Goal: Check status

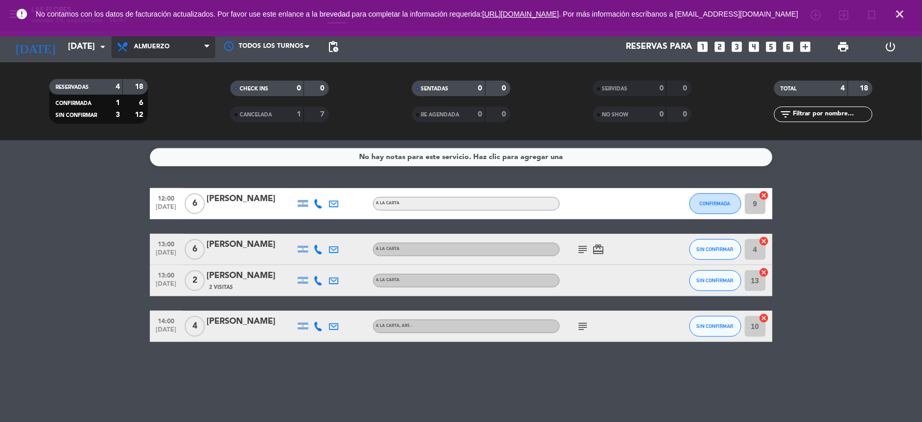
click at [181, 55] on span "Almuerzo" at bounding box center [164, 46] width 104 height 23
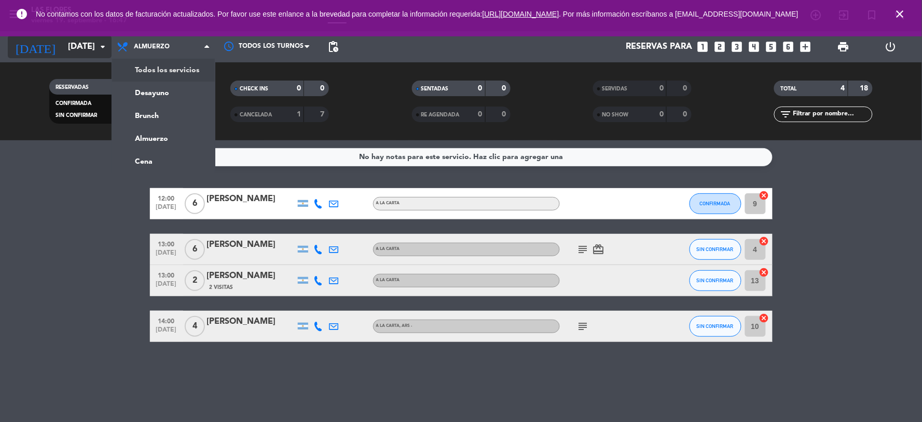
click at [89, 40] on input "[DATE]" at bounding box center [118, 47] width 110 height 20
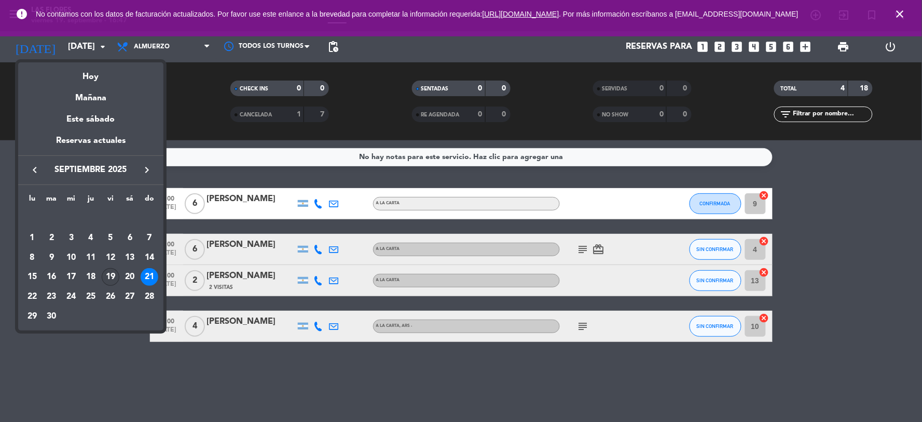
click at [110, 276] on div "19" at bounding box center [111, 277] width 18 height 18
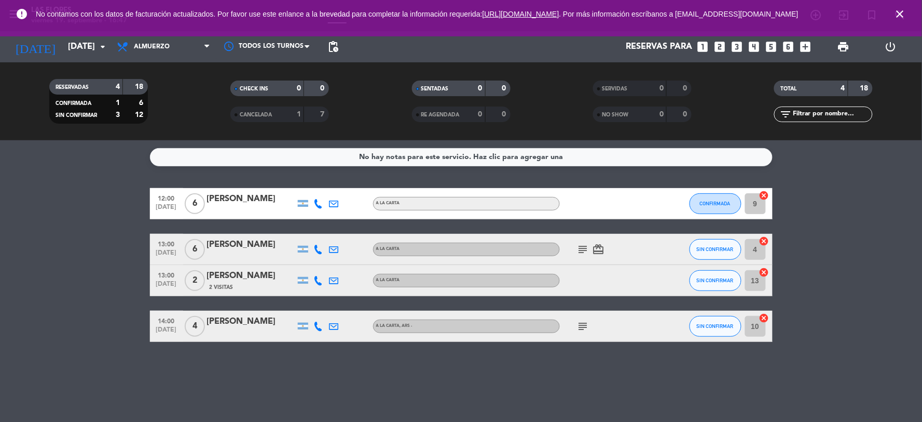
type input "[DATE]"
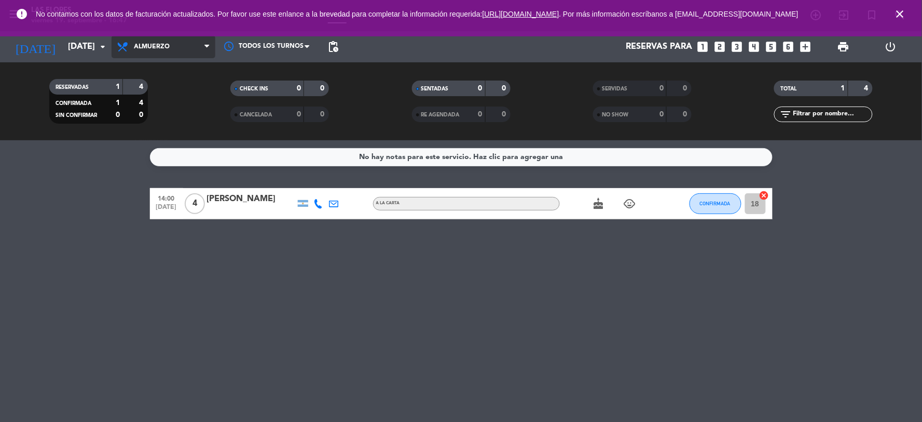
click at [185, 50] on span "Almuerzo" at bounding box center [164, 46] width 104 height 23
click at [184, 151] on ng-component "menu Las [PERSON_NAME][DATE] 19. septiembre - 16:47 Mis reservas Mapa de mesas …" at bounding box center [461, 211] width 922 height 422
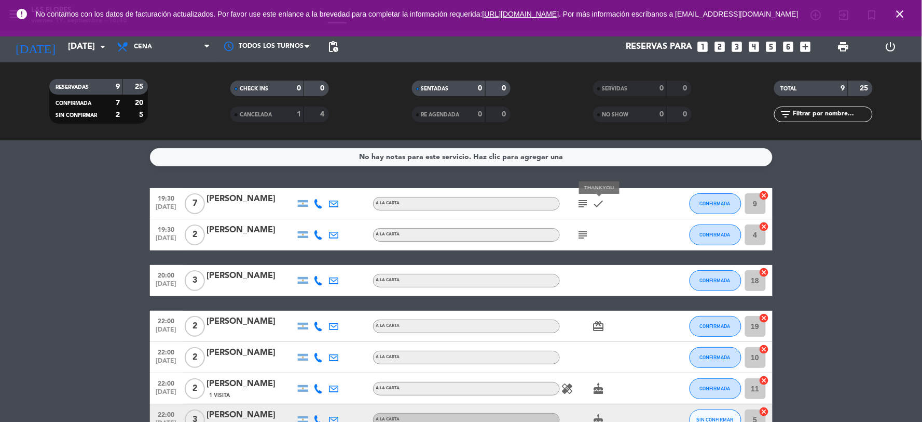
click at [598, 206] on icon "check" at bounding box center [599, 203] width 12 height 12
click at [586, 202] on icon "subject" at bounding box center [583, 203] width 12 height 12
click at [587, 234] on icon "subject" at bounding box center [583, 234] width 12 height 12
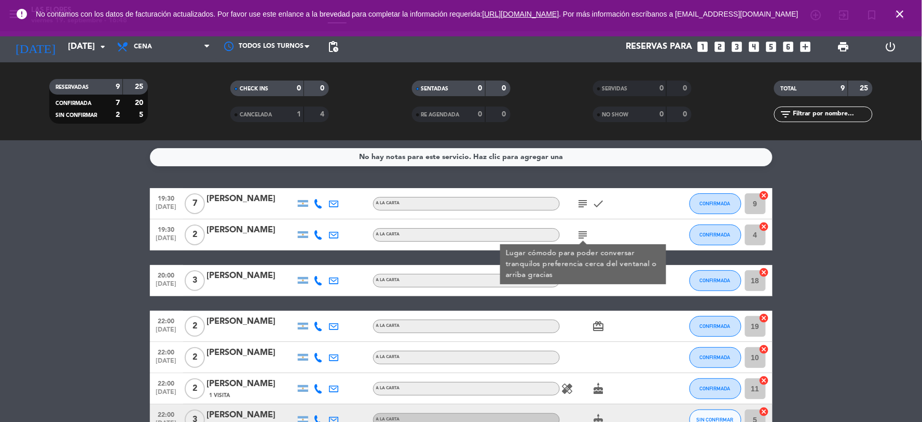
click at [578, 302] on div "19:30 [DATE] 7 [PERSON_NAME] A LA CARTA subject check CONFIRMADA 9 cancel 19:30…" at bounding box center [461, 342] width 623 height 309
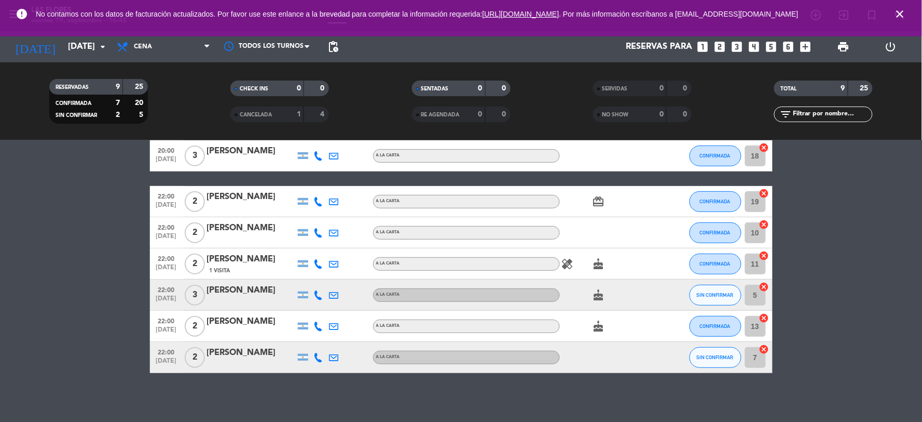
scroll to position [127, 0]
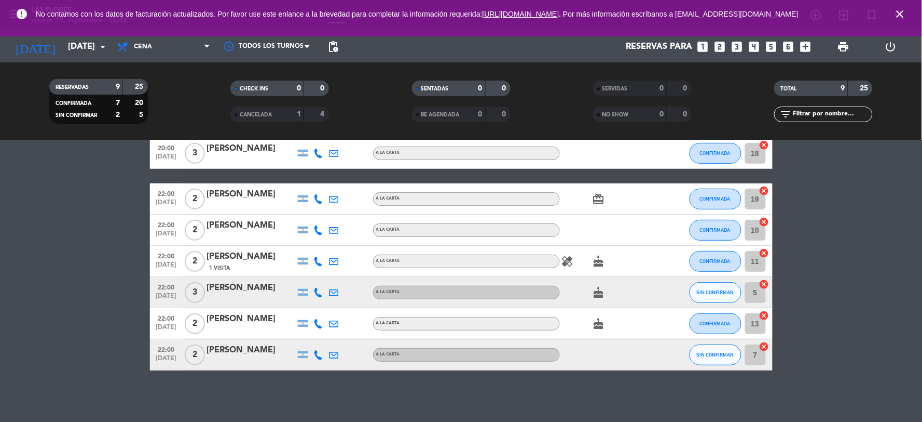
click at [603, 324] on icon "cake" at bounding box center [599, 323] width 12 height 12
click at [604, 291] on icon "cake" at bounding box center [599, 292] width 12 height 12
click at [601, 259] on icon "cake" at bounding box center [599, 261] width 12 height 12
click at [567, 265] on icon "healing" at bounding box center [568, 261] width 12 height 12
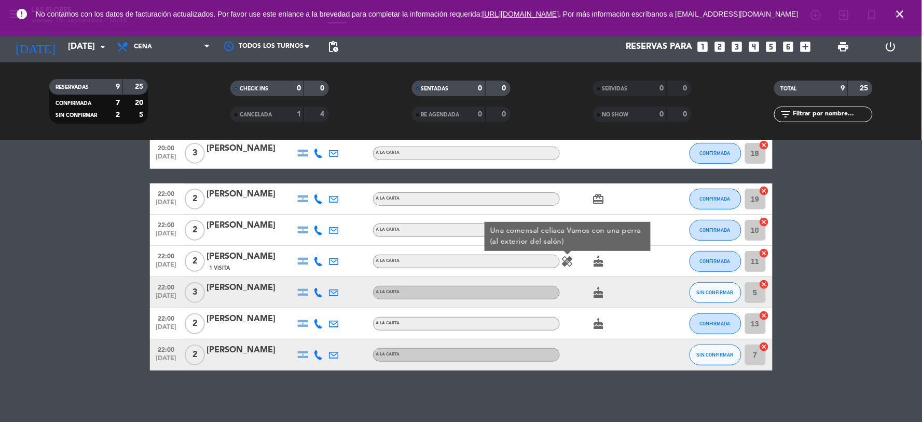
click at [602, 194] on icon "card_giftcard" at bounding box center [599, 199] width 12 height 12
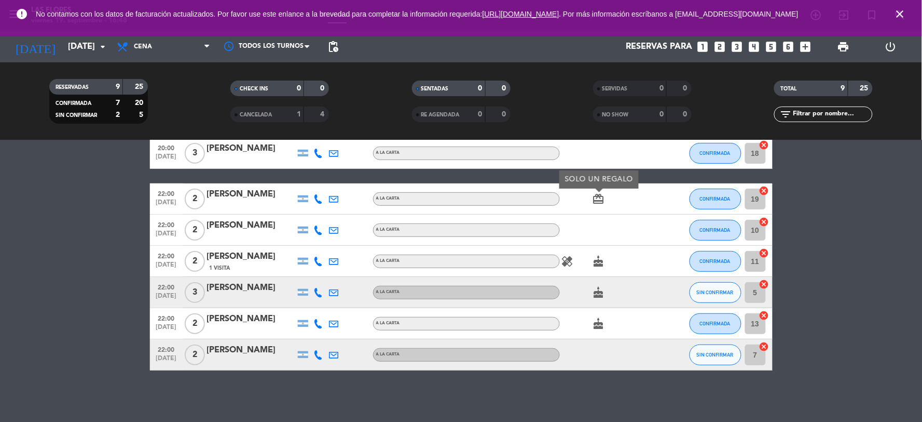
click at [570, 270] on div "healing cake" at bounding box center [606, 261] width 93 height 31
click at [570, 264] on icon "healing" at bounding box center [568, 261] width 12 height 12
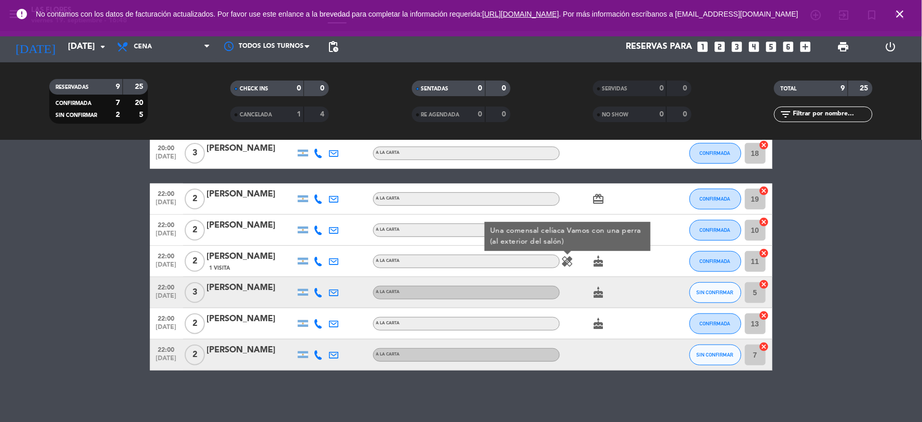
click at [580, 271] on div "healing Una comensal celíaca Vamos con una perra (al exterior del salón) cake" at bounding box center [606, 261] width 93 height 31
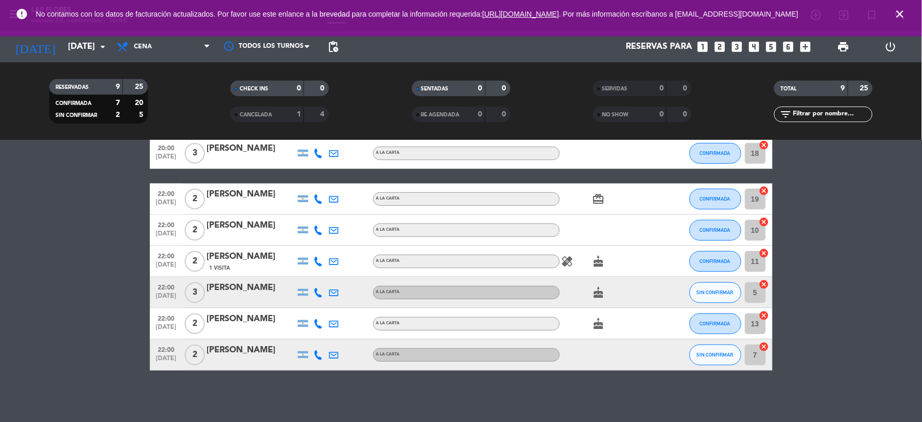
click at [579, 276] on div "healing cake" at bounding box center [606, 261] width 93 height 31
click at [572, 302] on div "cake" at bounding box center [606, 292] width 93 height 31
click at [572, 265] on icon "healing" at bounding box center [568, 261] width 12 height 12
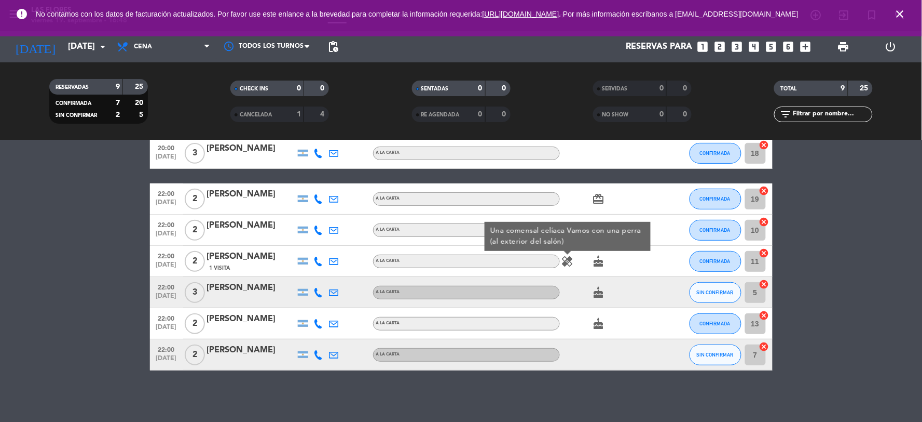
click at [566, 263] on icon "healing" at bounding box center [568, 261] width 12 height 12
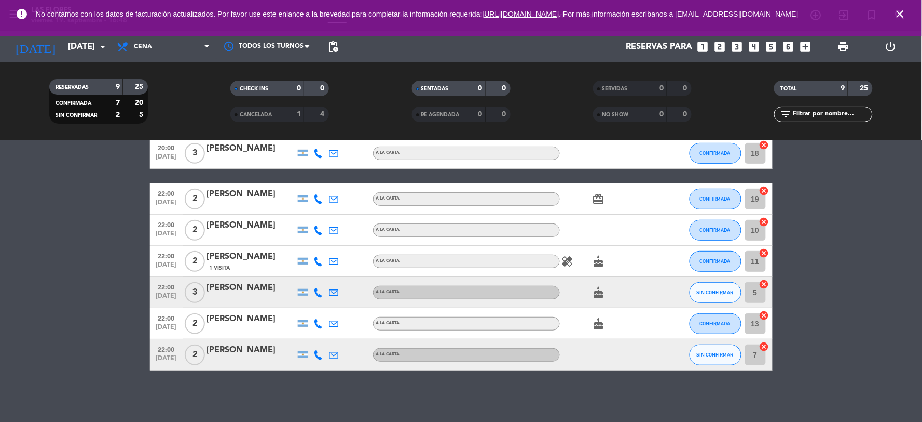
click at [566, 263] on icon "healing" at bounding box center [568, 261] width 12 height 12
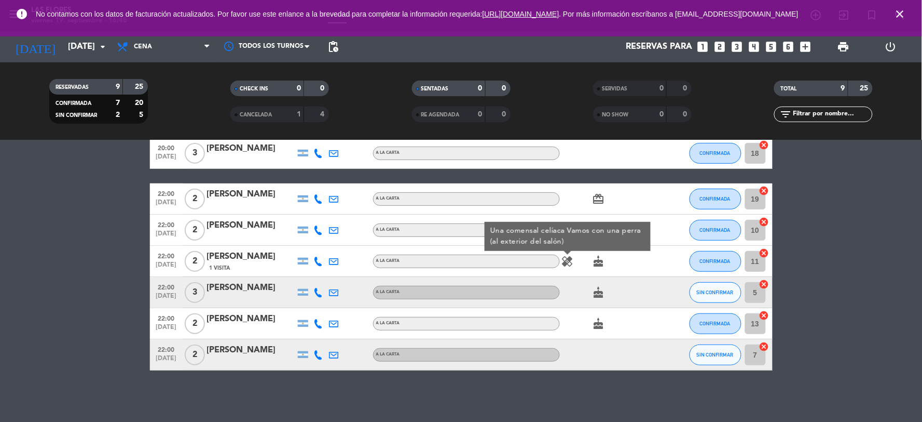
click at [566, 263] on icon "healing" at bounding box center [568, 261] width 12 height 12
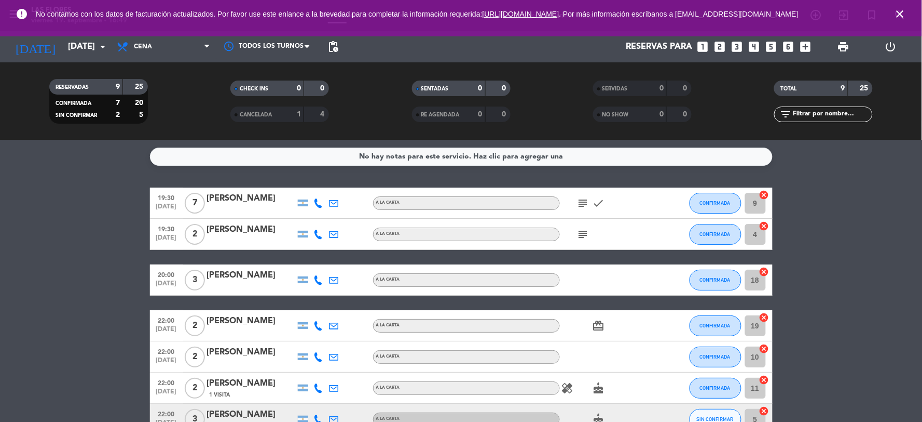
scroll to position [0, 0]
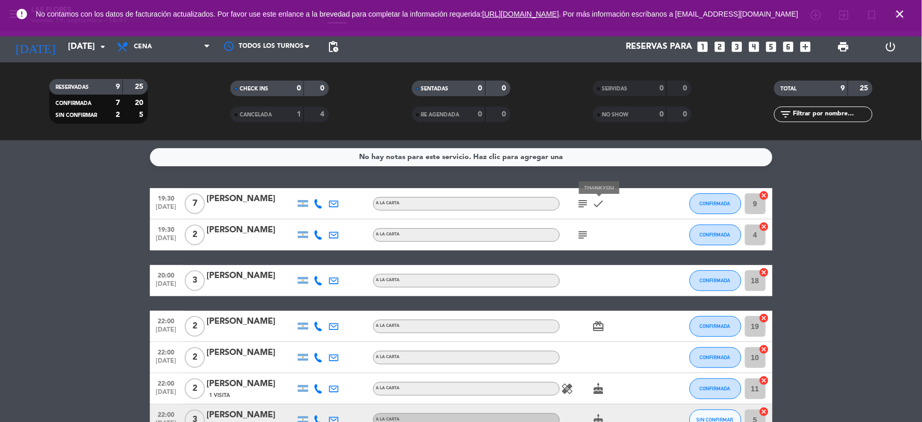
click at [600, 206] on icon "check" at bounding box center [599, 203] width 12 height 12
click at [582, 206] on icon "subject" at bounding box center [583, 203] width 12 height 12
click at [587, 240] on icon "subject" at bounding box center [583, 234] width 12 height 12
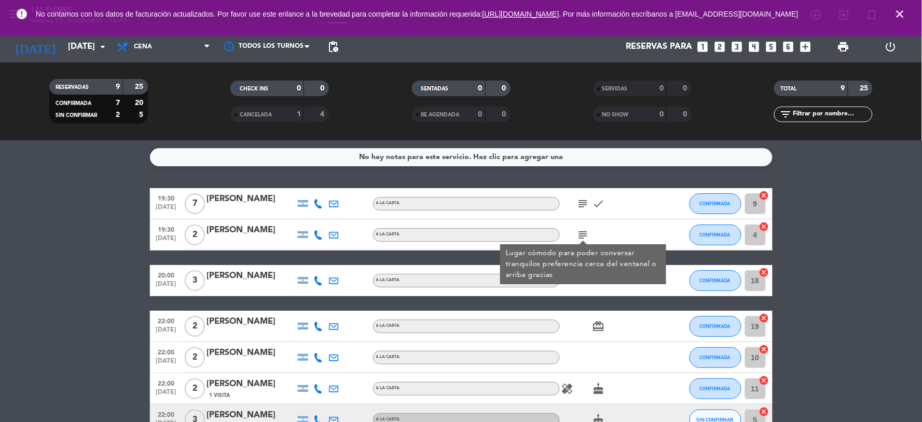
click at [129, 292] on bookings-row "19:30 [DATE] 7 [PERSON_NAME] A LA CARTA subject check CONFIRMADA 9 cancel 19:30…" at bounding box center [461, 342] width 922 height 309
